Goal: Find specific page/section: Find specific page/section

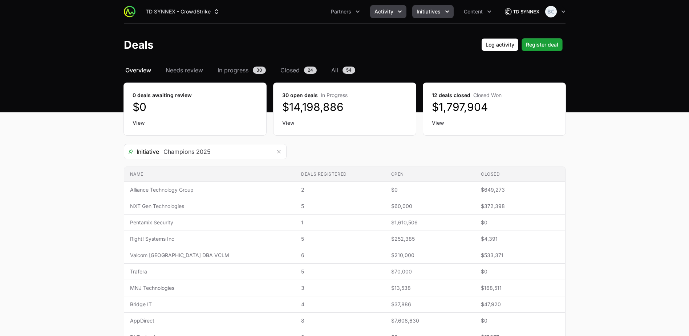
click at [444, 11] on icon "Initiatives menu" at bounding box center [447, 11] width 7 height 7
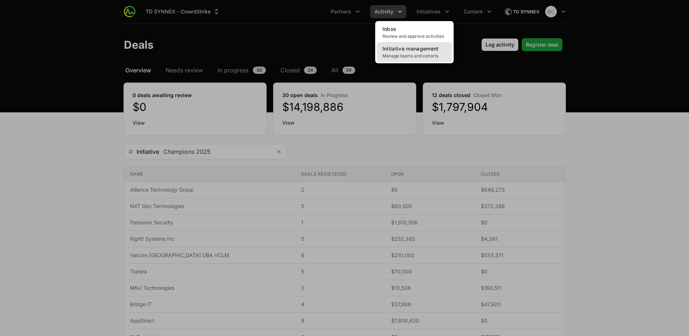
click at [409, 54] on span "Manage teams and cohorts" at bounding box center [414, 56] width 64 height 6
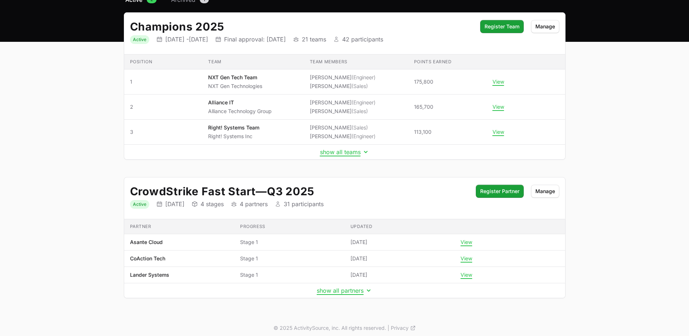
scroll to position [75, 0]
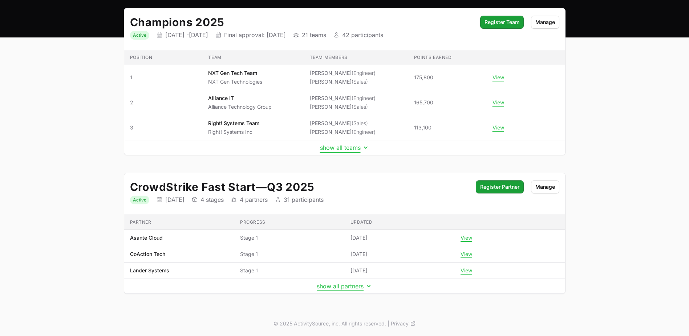
click at [340, 145] on button "show all teams" at bounding box center [344, 147] width 49 height 7
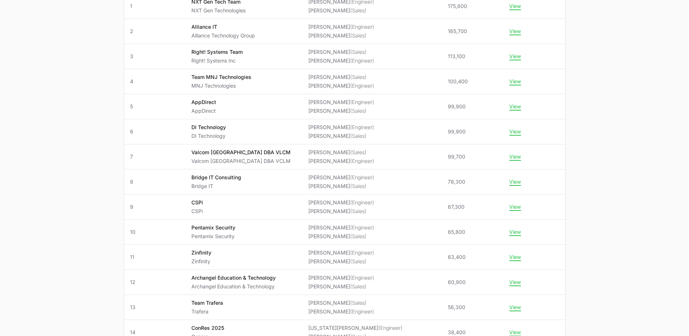
scroll to position [145, 0]
click at [37, 168] on main "Select a tab Active Archived Active 2 Archived 1 Champions 2025 Status Active I…" at bounding box center [344, 305] width 689 height 771
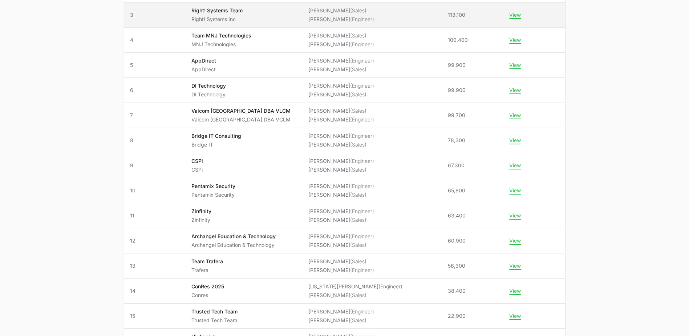
scroll to position [0, 0]
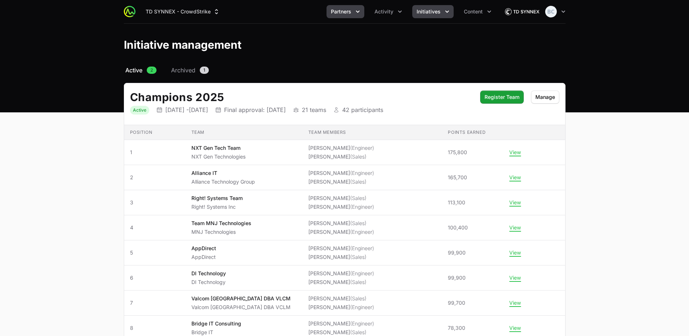
click at [354, 15] on button "Partners" at bounding box center [346, 11] width 38 height 13
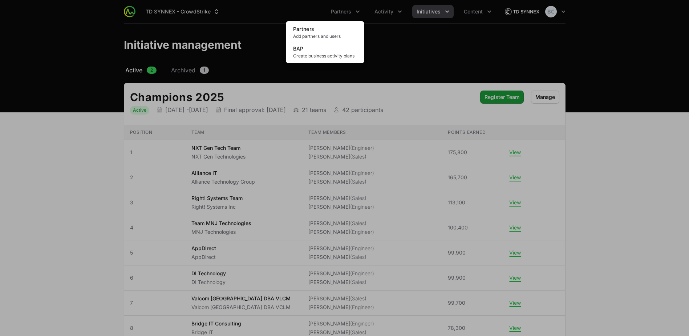
click at [386, 9] on div "Partners menu" at bounding box center [344, 168] width 689 height 336
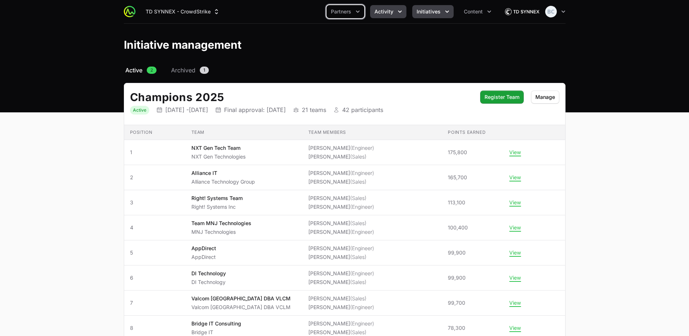
click at [393, 13] on span "Activity" at bounding box center [384, 11] width 19 height 7
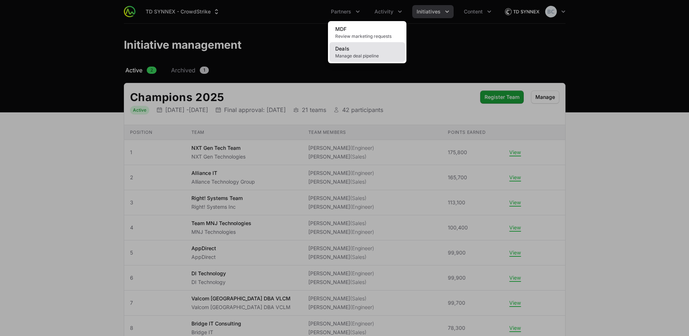
click at [364, 48] on link "Deals Manage deal pipeline" at bounding box center [367, 52] width 76 height 20
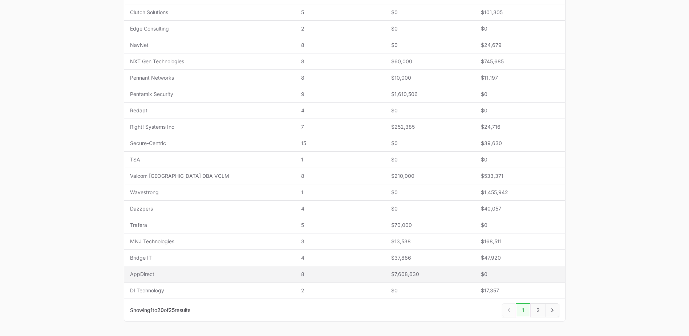
scroll to position [218, 0]
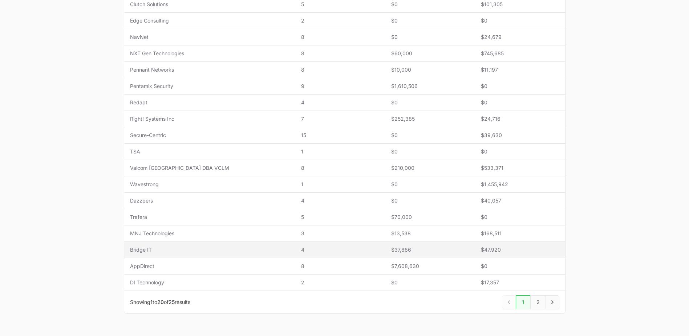
click at [175, 254] on td "Name Bridge IT" at bounding box center [209, 250] width 171 height 16
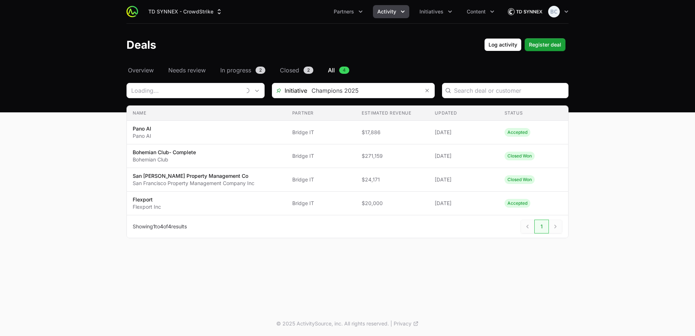
type input "Bridge IT"
